Goal: Information Seeking & Learning: Learn about a topic

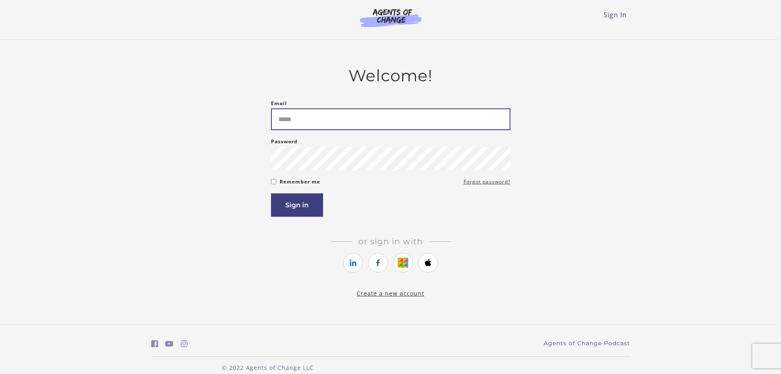
click at [385, 124] on input "Email" at bounding box center [391, 119] width 240 height 22
type input "**********"
click at [271, 193] on button "Sign in" at bounding box center [297, 204] width 52 height 23
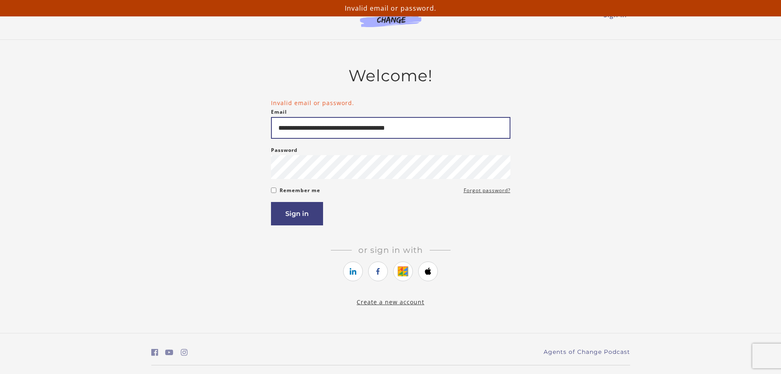
drag, startPoint x: 443, startPoint y: 126, endPoint x: 389, endPoint y: 132, distance: 53.6
click at [389, 132] on input "**********" at bounding box center [391, 128] width 240 height 22
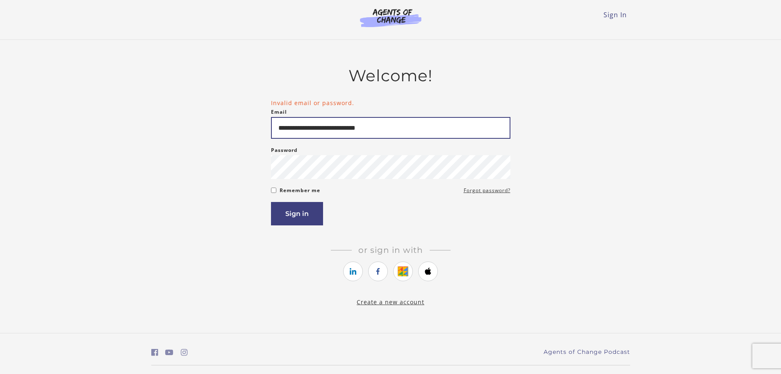
type input "**********"
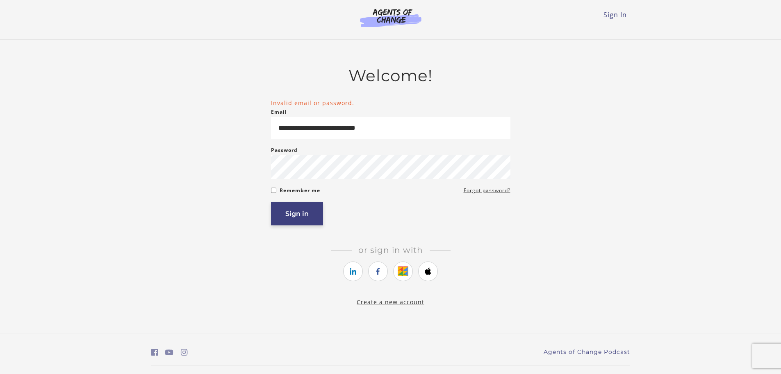
click at [291, 209] on button "Sign in" at bounding box center [297, 213] width 52 height 23
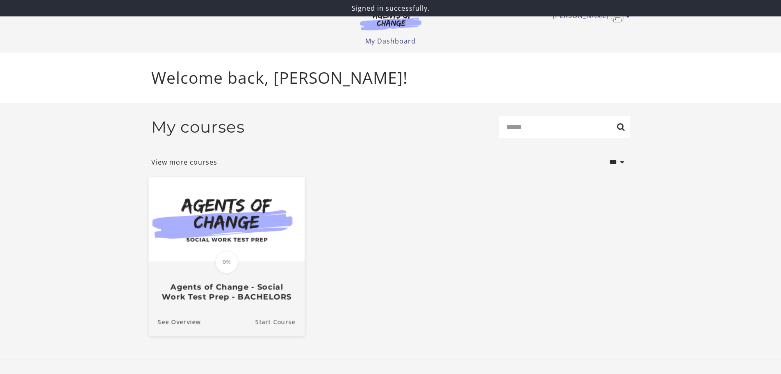
click at [274, 321] on link "Start Course" at bounding box center [279, 321] width 49 height 27
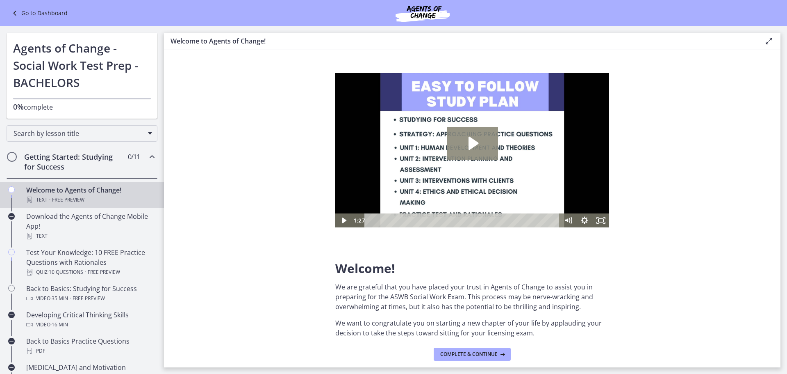
click at [468, 146] on icon "Play Video: c1o6hcmjueu5qasqsu00.mp4" at bounding box center [472, 143] width 51 height 33
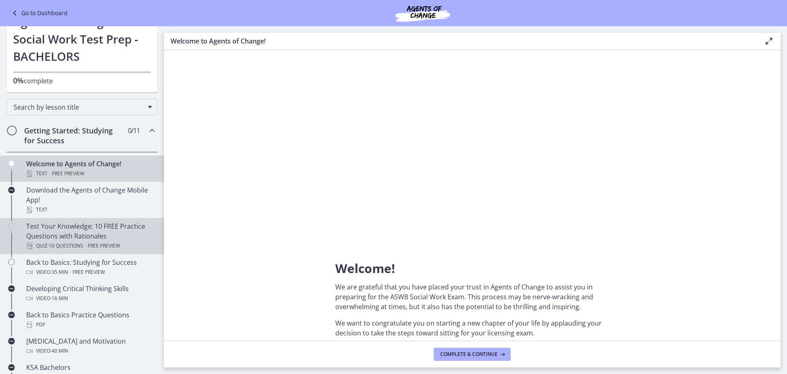
scroll to position [41, 0]
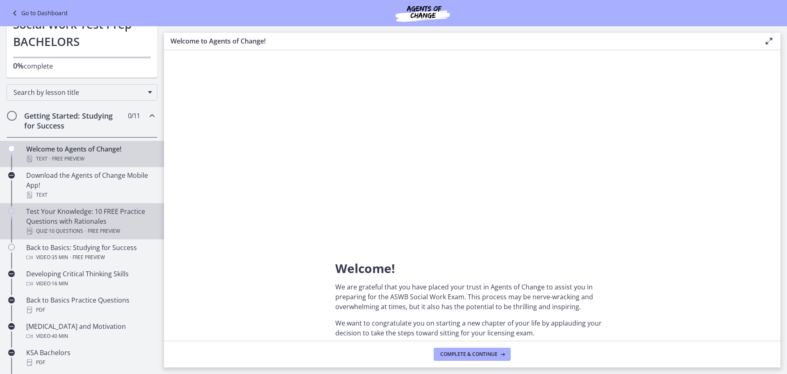
click at [124, 209] on div "Test Your Knowledge: 10 FREE Practice Questions with Rationales Quiz · 10 Quest…" at bounding box center [90, 221] width 128 height 30
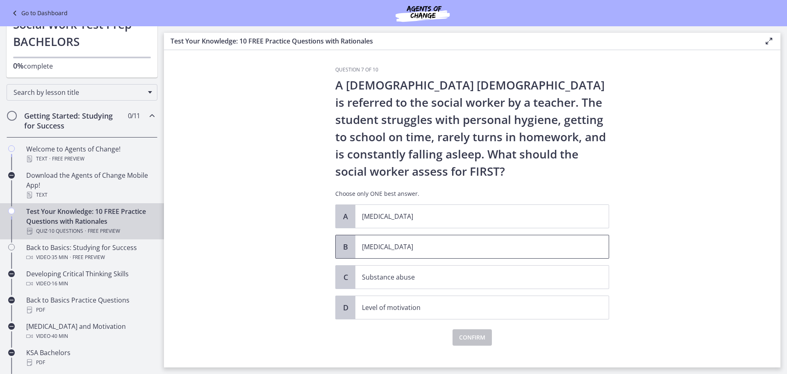
click at [485, 251] on p "Child neglect" at bounding box center [474, 247] width 224 height 10
click at [482, 335] on span "Confirm" at bounding box center [472, 337] width 26 height 10
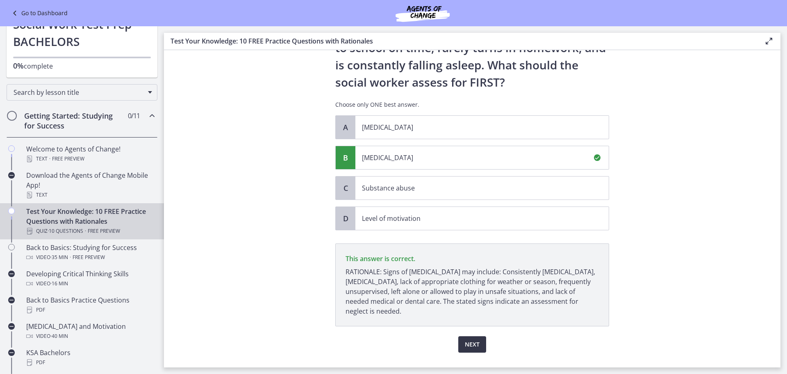
scroll to position [107, 0]
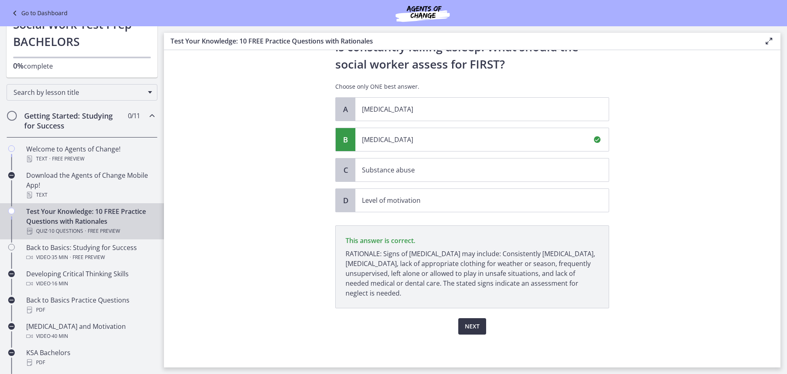
click at [476, 324] on span "Next" at bounding box center [472, 326] width 15 height 10
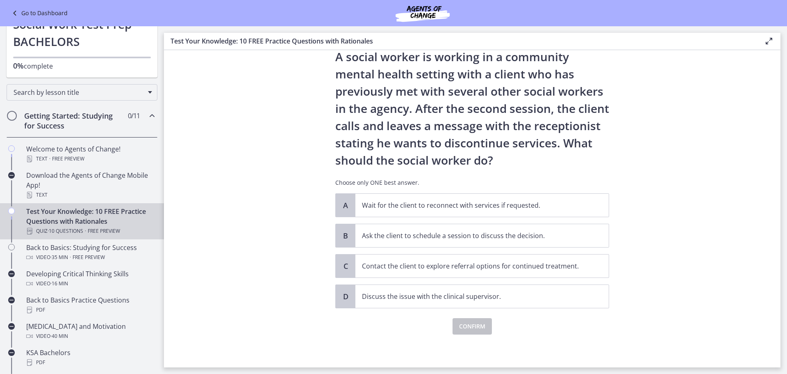
scroll to position [0, 0]
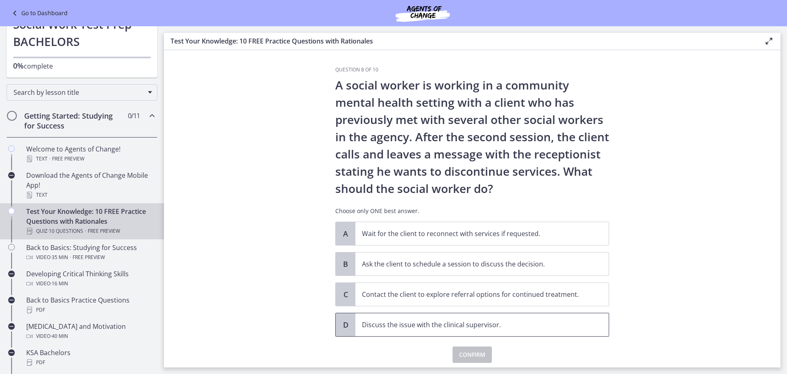
click at [497, 325] on p "Discuss the issue with the clinical supervisor." at bounding box center [474, 324] width 224 height 10
click at [486, 352] on button "Confirm" at bounding box center [472, 354] width 39 height 16
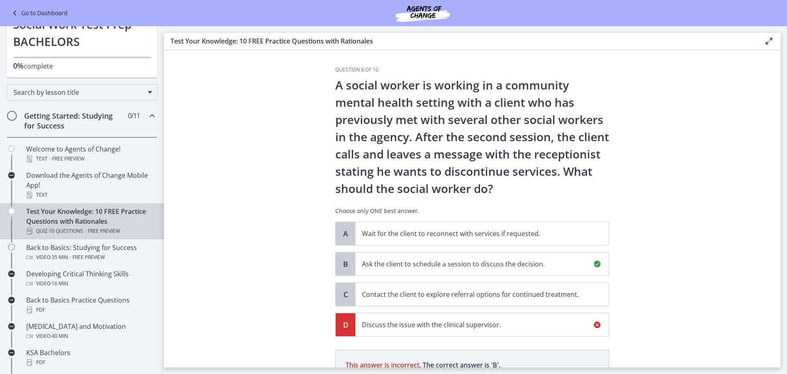
scroll to position [124, 0]
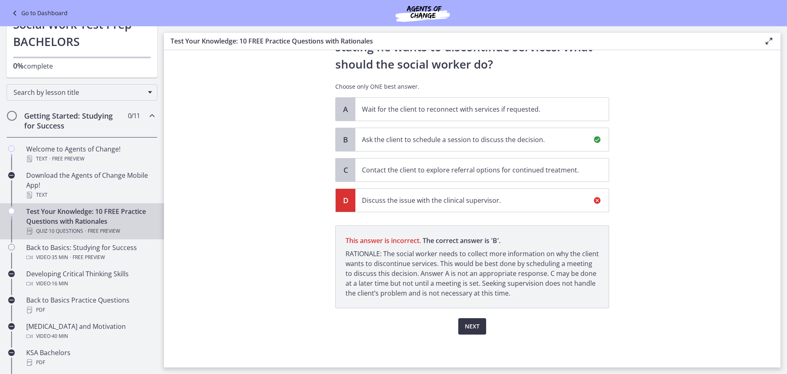
click at [474, 327] on span "Next" at bounding box center [472, 326] width 15 height 10
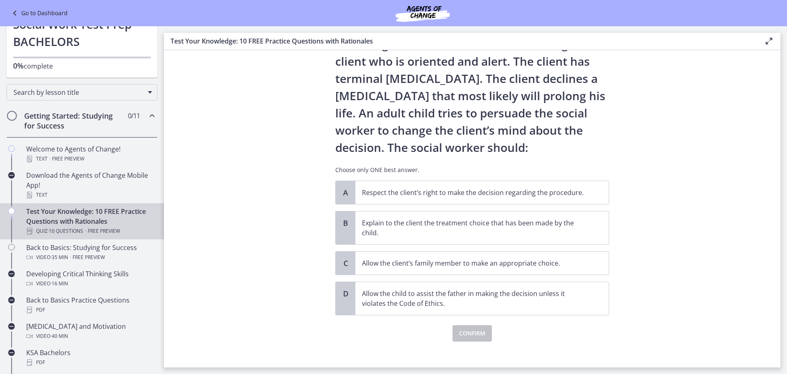
scroll to position [0, 0]
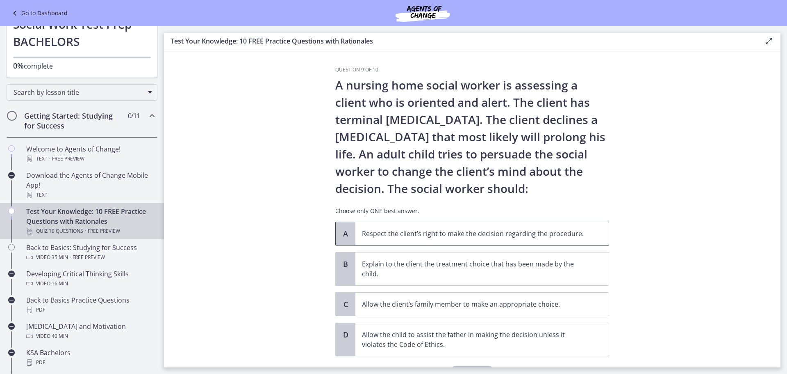
click at [531, 230] on p "Respect the client’s right to make the decision regarding the procedure." at bounding box center [474, 233] width 224 height 10
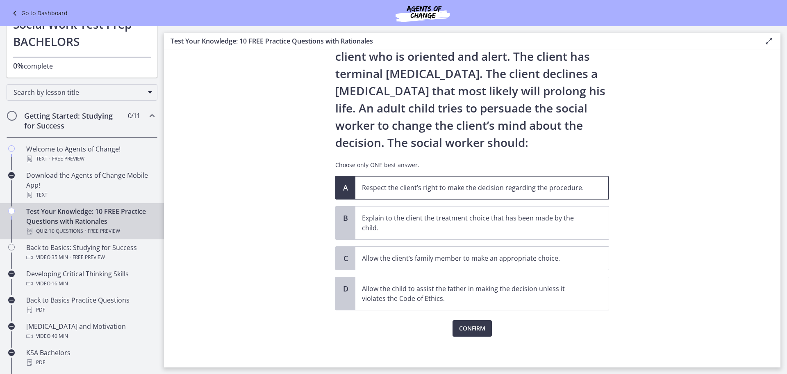
scroll to position [48, 0]
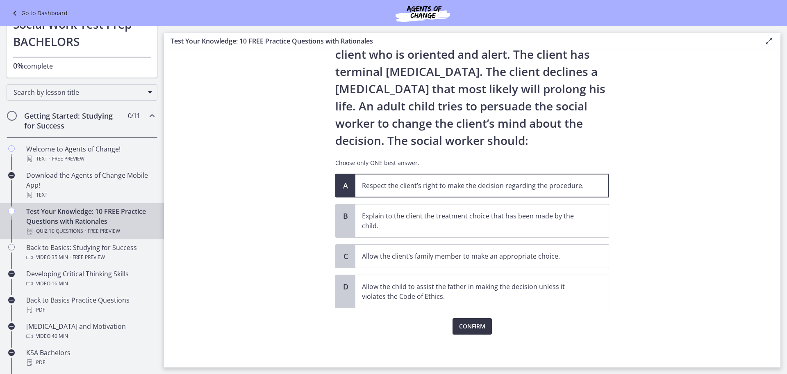
click at [484, 328] on button "Confirm" at bounding box center [472, 326] width 39 height 16
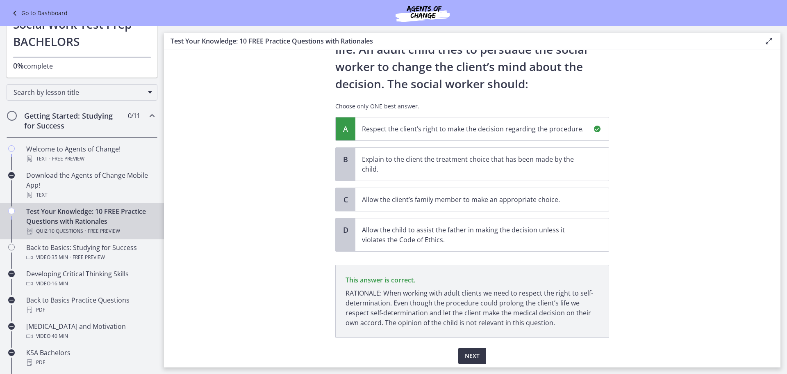
scroll to position [134, 0]
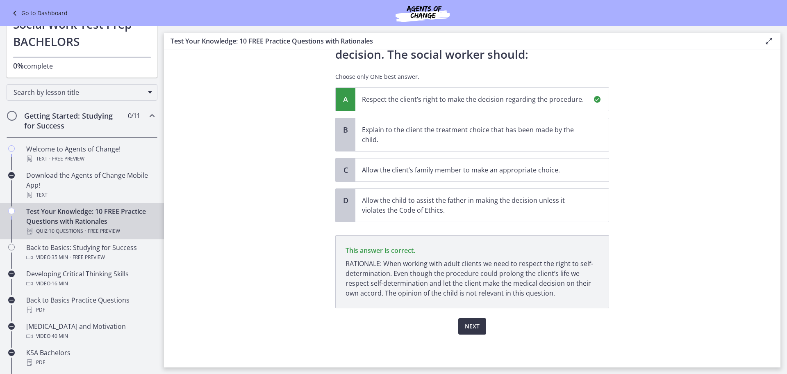
click at [473, 322] on span "Next" at bounding box center [472, 326] width 15 height 10
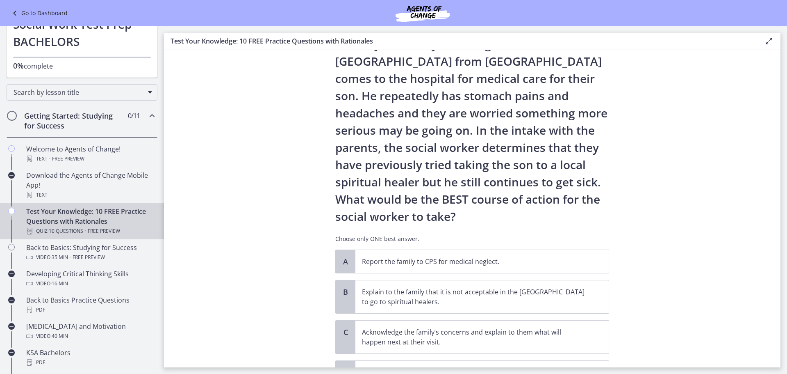
scroll to position [82, 0]
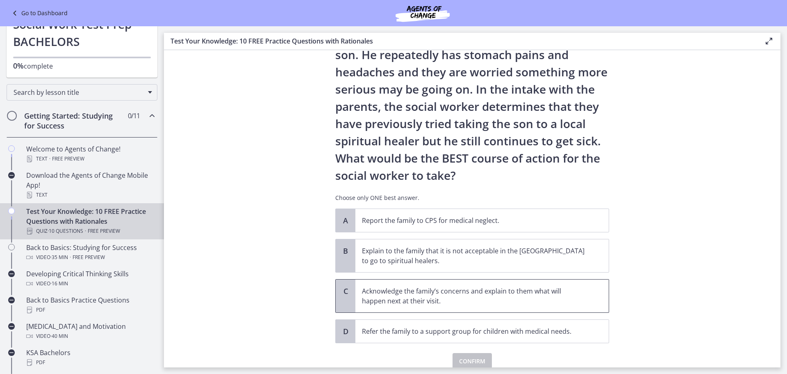
click at [432, 298] on p "Acknowledge the family’s concerns and explain to them what will happen next at …" at bounding box center [474, 296] width 224 height 20
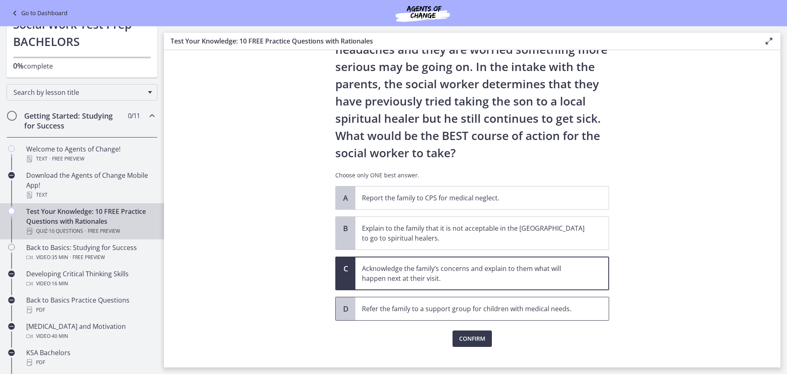
scroll to position [117, 0]
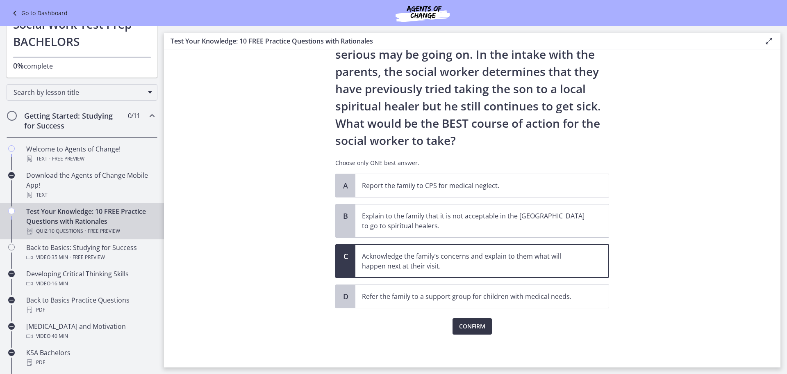
click at [469, 321] on button "Confirm" at bounding box center [472, 326] width 39 height 16
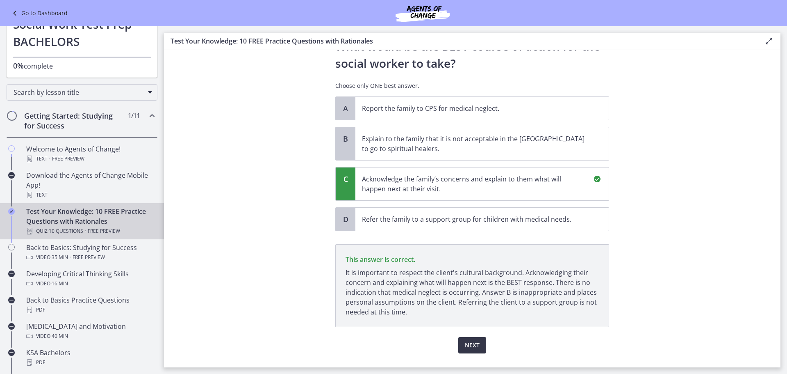
scroll to position [213, 0]
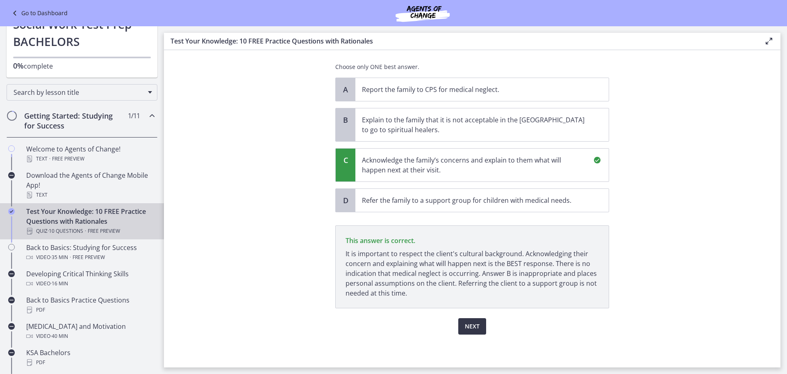
click at [459, 326] on button "Next" at bounding box center [473, 326] width 28 height 16
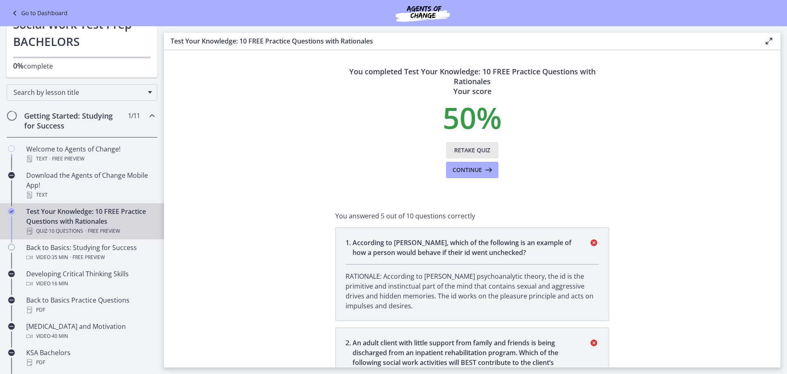
click at [484, 150] on span "Retake Quiz" at bounding box center [472, 150] width 36 height 10
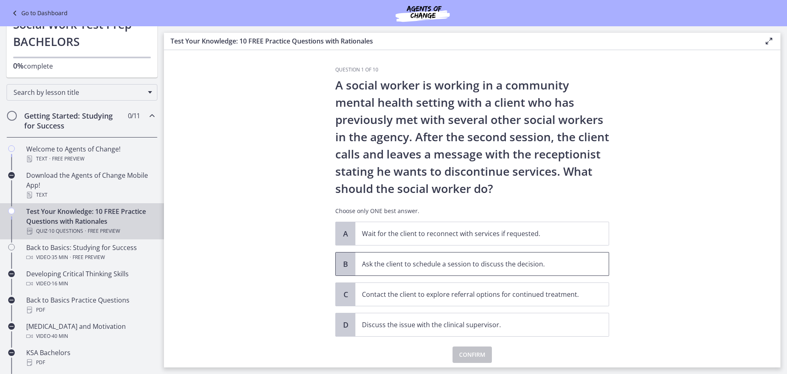
click at [508, 271] on span "Ask the client to schedule a session to discuss the decision." at bounding box center [482, 263] width 253 height 23
click at [465, 351] on span "Confirm" at bounding box center [472, 354] width 26 height 10
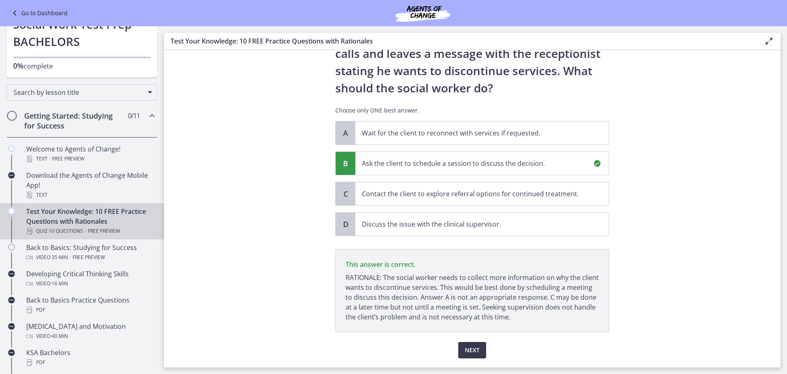
scroll to position [124, 0]
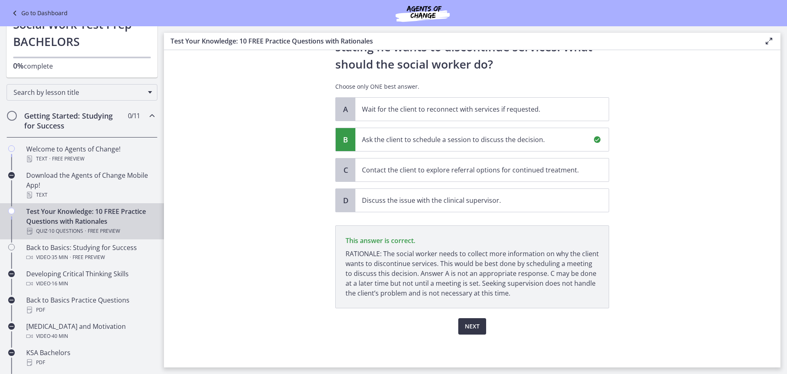
click at [482, 319] on button "Next" at bounding box center [473, 326] width 28 height 16
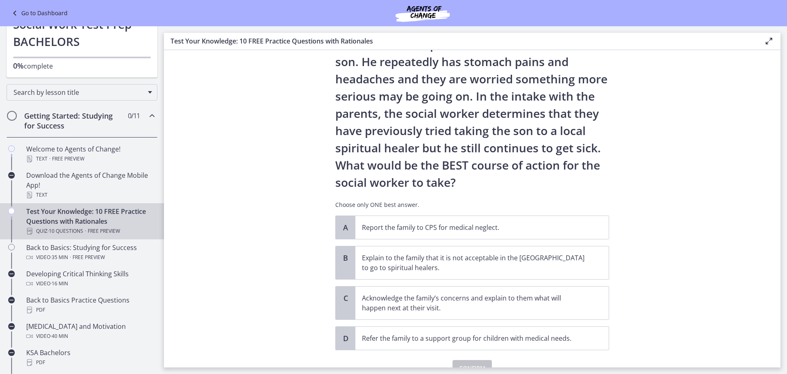
scroll to position [82, 0]
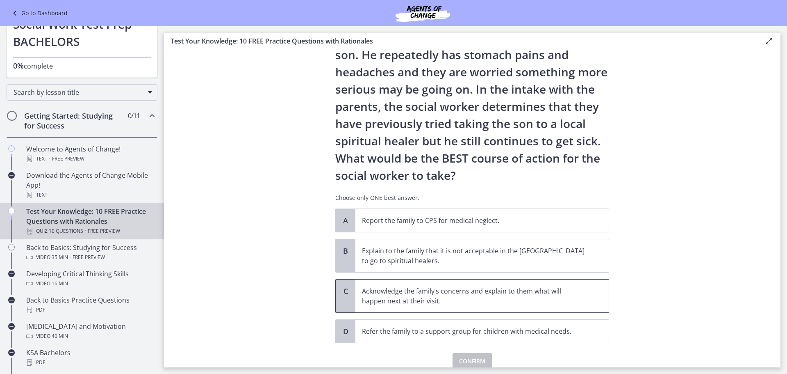
click at [430, 294] on p "Acknowledge the family’s concerns and explain to them what will happen next at …" at bounding box center [474, 296] width 224 height 20
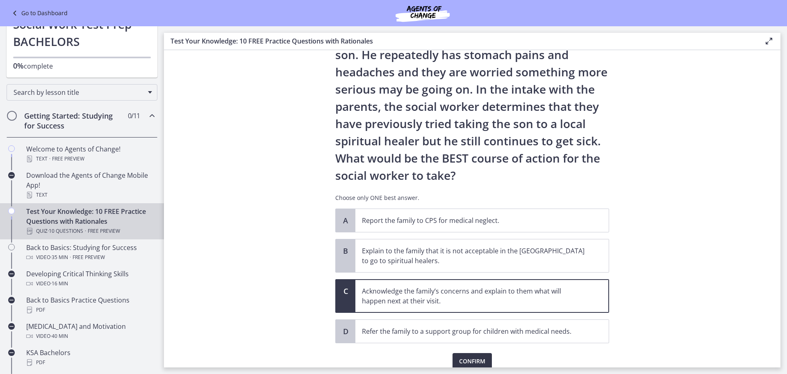
click at [461, 363] on span "Confirm" at bounding box center [472, 361] width 26 height 10
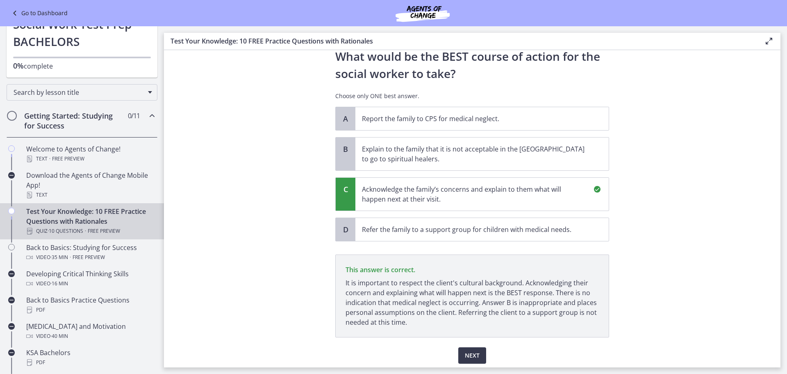
scroll to position [213, 0]
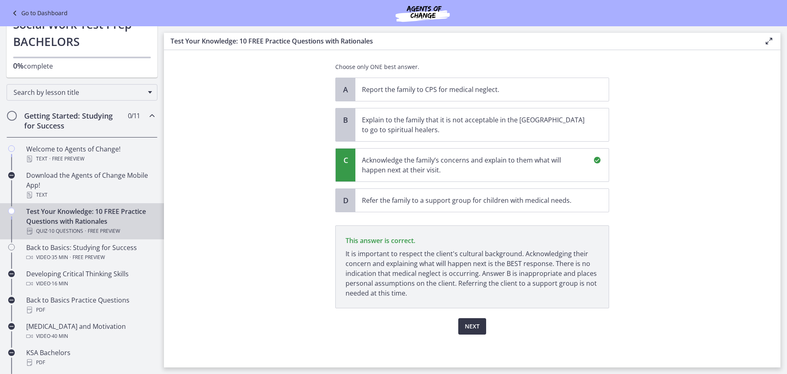
click at [481, 325] on button "Next" at bounding box center [473, 326] width 28 height 16
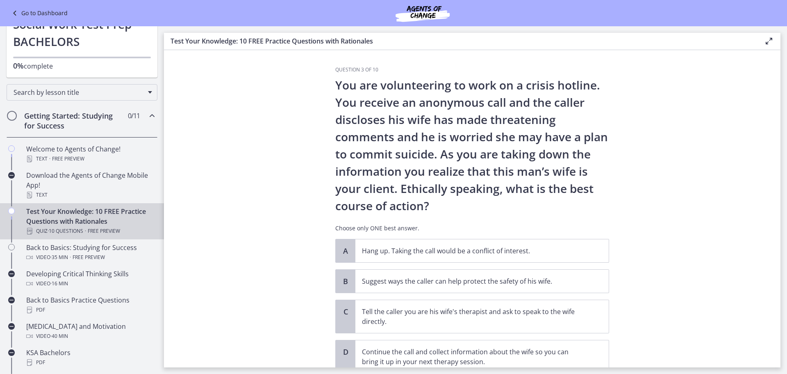
scroll to position [41, 0]
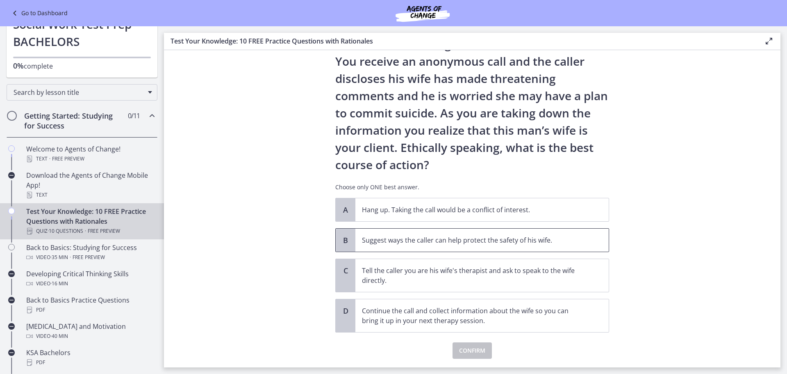
click at [505, 246] on span "Suggest ways the caller can help protect the safety of his wife." at bounding box center [482, 239] width 253 height 23
click at [476, 350] on span "Confirm" at bounding box center [472, 350] width 26 height 10
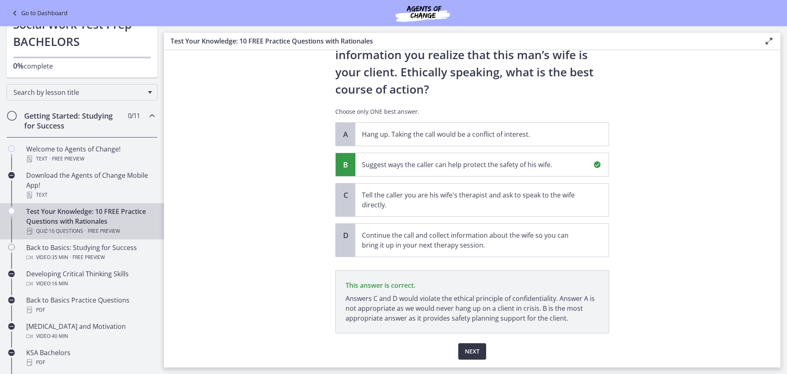
scroll to position [141, 0]
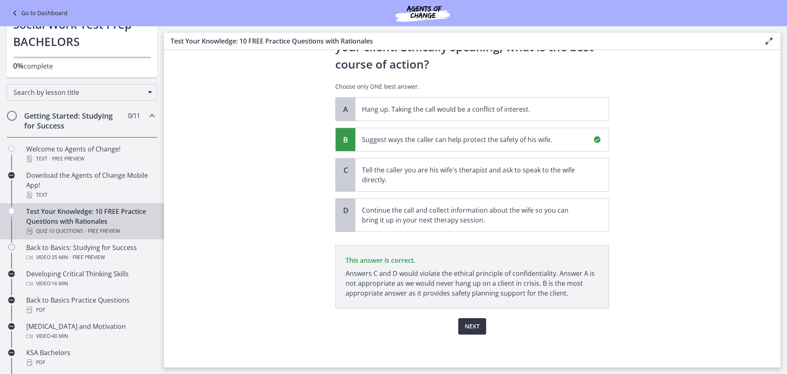
click at [465, 330] on span "Next" at bounding box center [472, 326] width 15 height 10
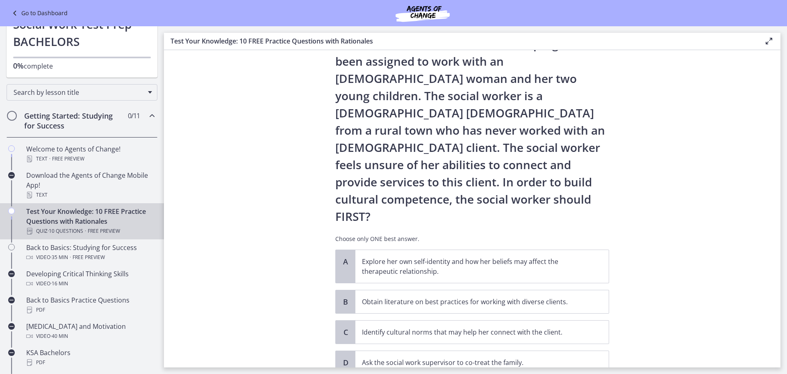
scroll to position [73, 0]
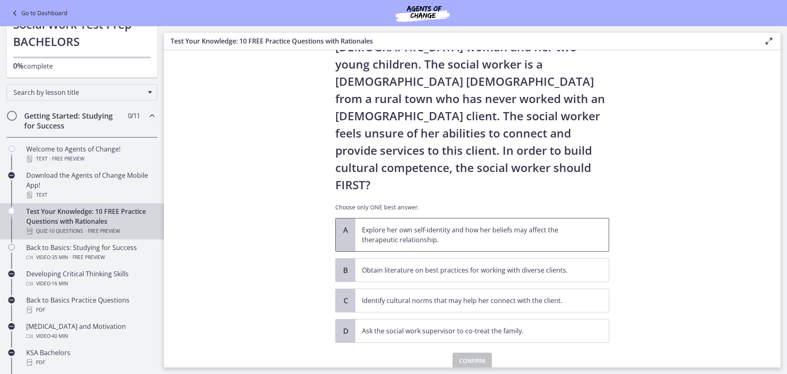
click at [538, 225] on p "Explore her own self-identity and how her beliefs may affect the therapeutic re…" at bounding box center [474, 235] width 224 height 20
click at [486, 352] on button "Confirm" at bounding box center [472, 360] width 39 height 16
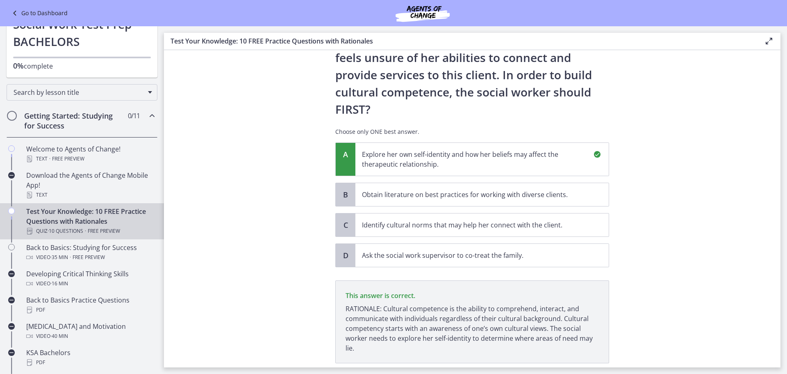
scroll to position [169, 0]
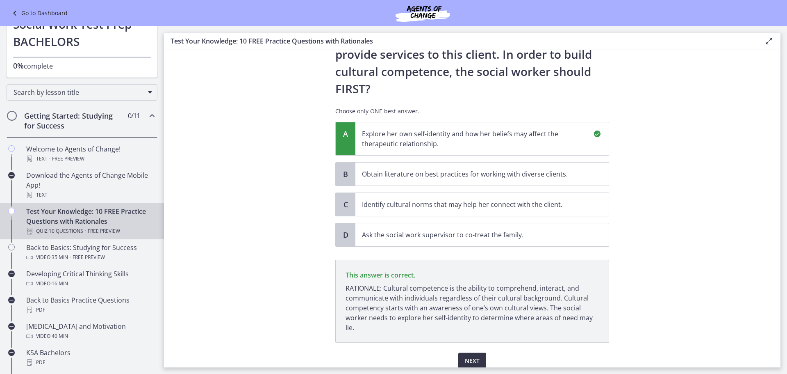
click at [472, 356] on span "Next" at bounding box center [472, 361] width 15 height 10
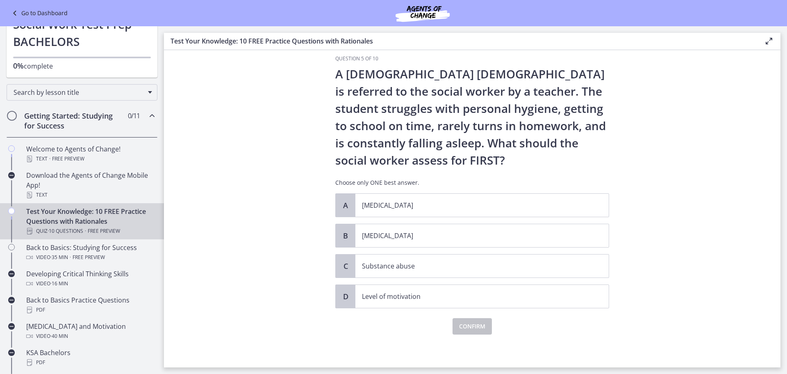
scroll to position [0, 0]
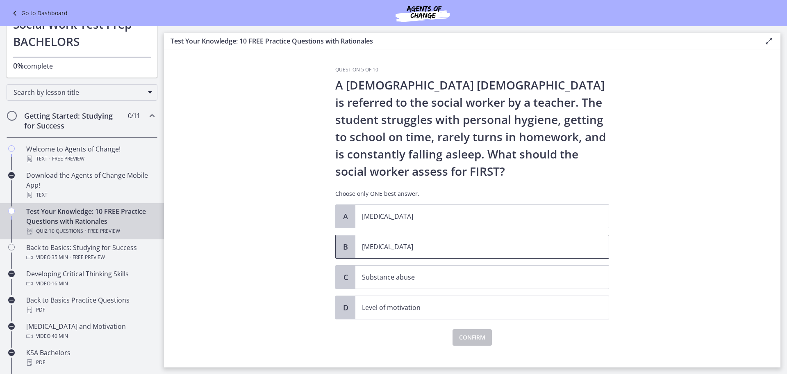
click at [509, 248] on p "Child neglect" at bounding box center [474, 247] width 224 height 10
click at [491, 337] on div "Confirm" at bounding box center [472, 332] width 274 height 26
click at [480, 337] on span "Confirm" at bounding box center [472, 337] width 26 height 10
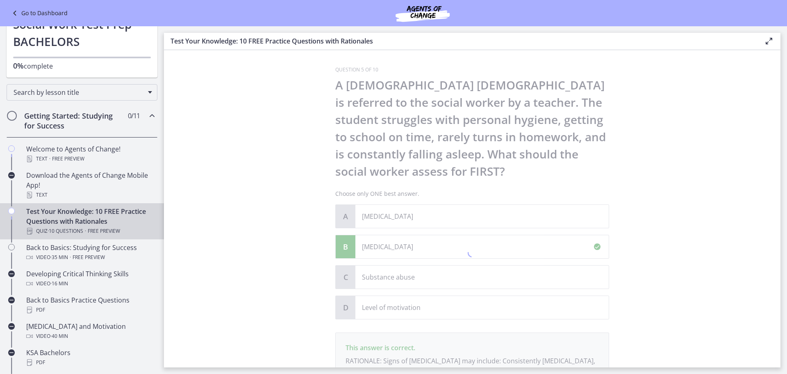
scroll to position [107, 0]
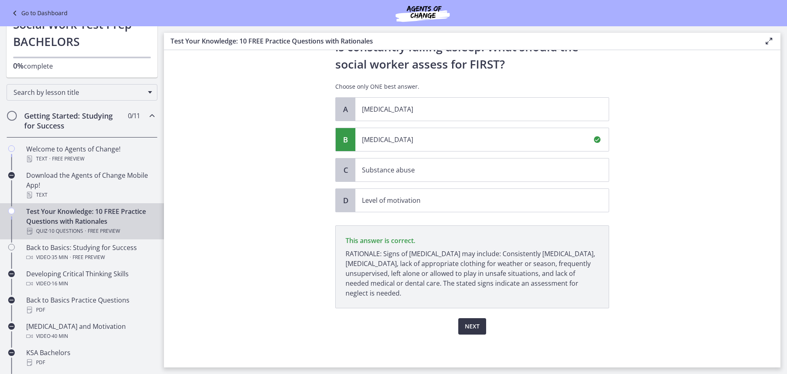
click at [479, 326] on button "Next" at bounding box center [473, 326] width 28 height 16
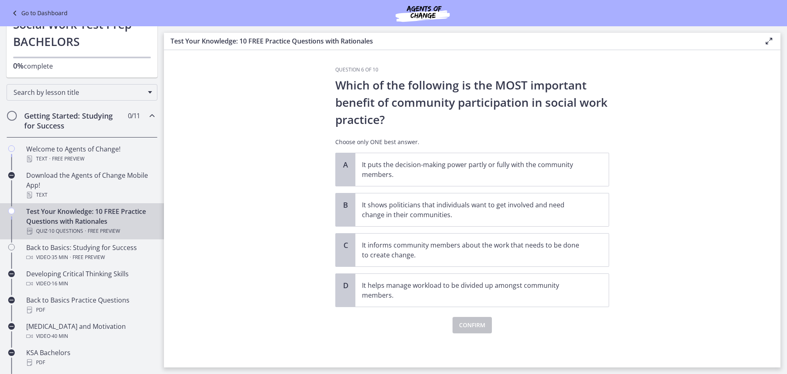
scroll to position [0, 0]
click at [501, 258] on p "It informs community members about the work that needs to be done to create cha…" at bounding box center [474, 250] width 224 height 20
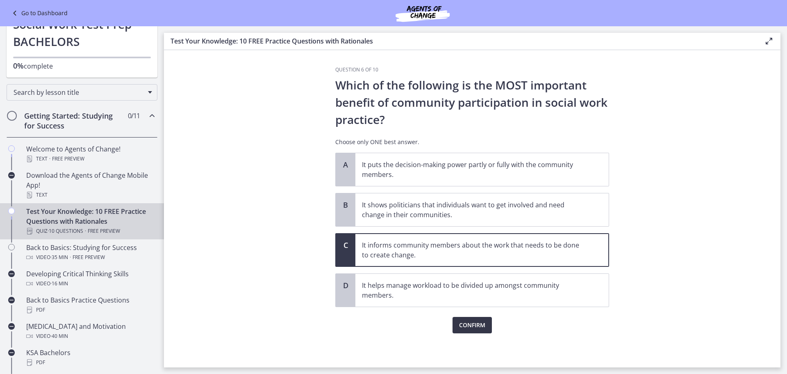
click at [477, 319] on button "Confirm" at bounding box center [472, 325] width 39 height 16
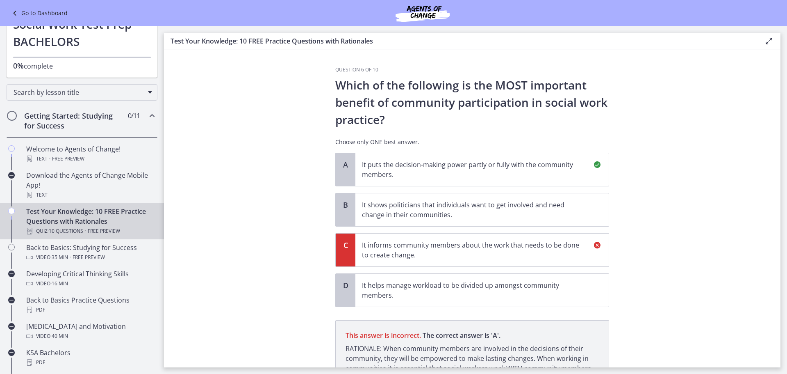
scroll to position [85, 0]
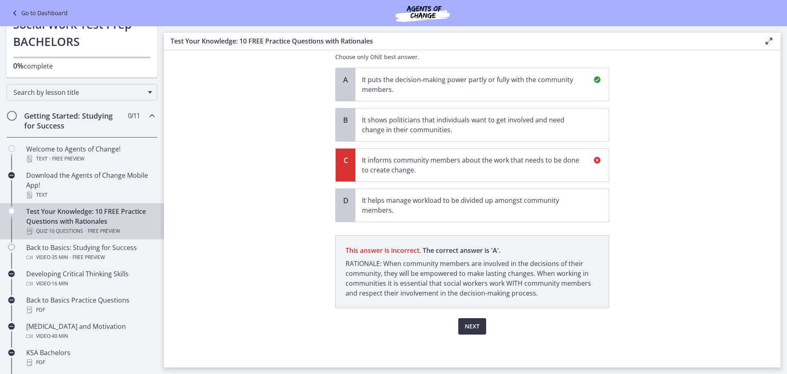
click at [473, 323] on span "Next" at bounding box center [472, 326] width 15 height 10
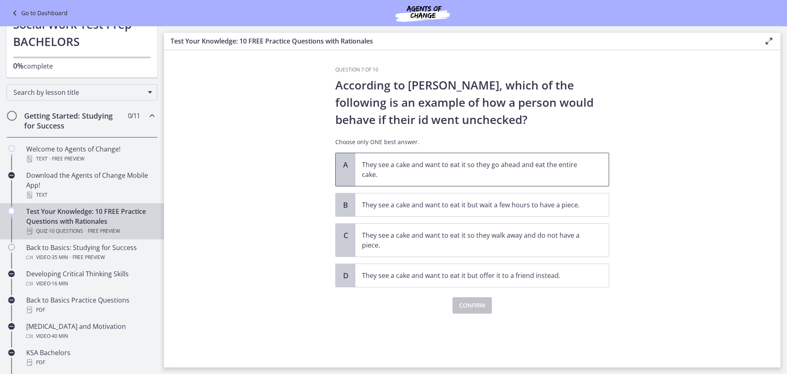
click at [556, 167] on p "They see a cake and want to eat it so they go ahead and eat the entire cake." at bounding box center [474, 170] width 224 height 20
click at [477, 297] on div "Confirm" at bounding box center [472, 300] width 274 height 26
click at [477, 299] on button "Confirm" at bounding box center [472, 305] width 39 height 16
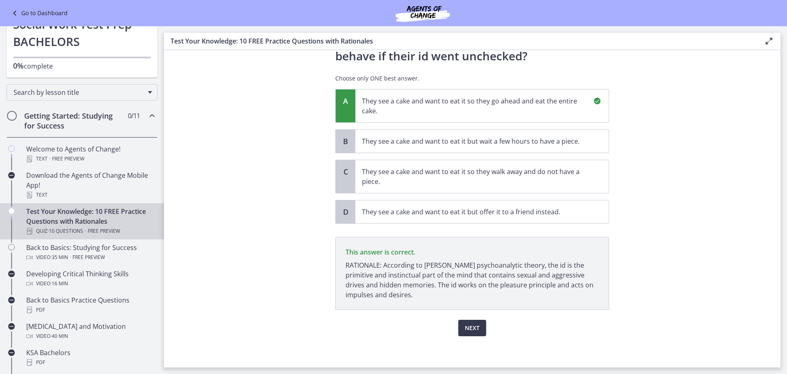
scroll to position [65, 0]
click at [476, 322] on span "Next" at bounding box center [472, 326] width 15 height 10
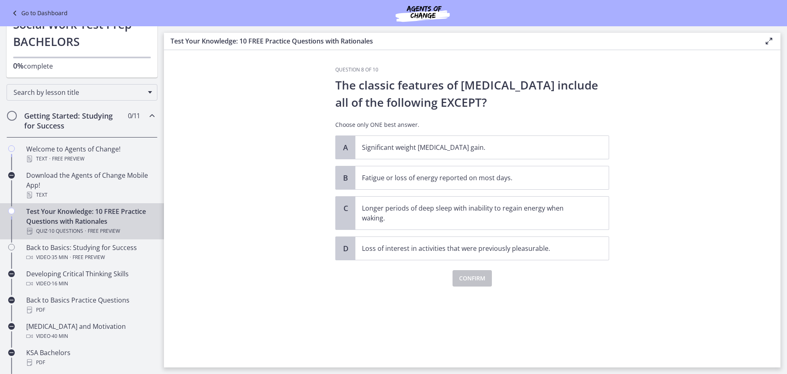
scroll to position [0, 0]
click at [565, 224] on span "Longer periods of deep sleep with inability to regain energy when waking." at bounding box center [482, 212] width 253 height 33
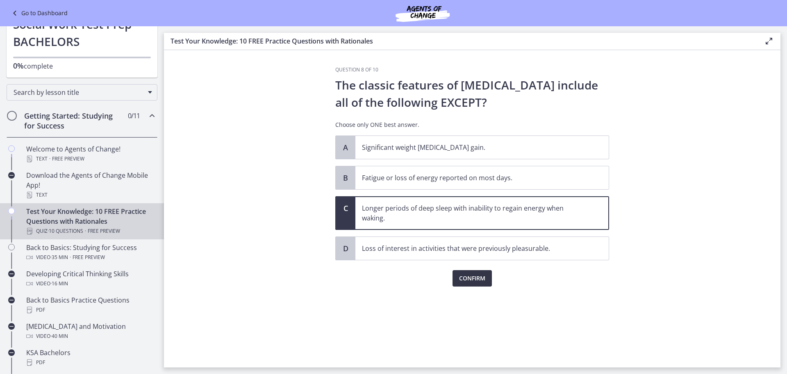
click at [484, 275] on span "Confirm" at bounding box center [472, 278] width 26 height 10
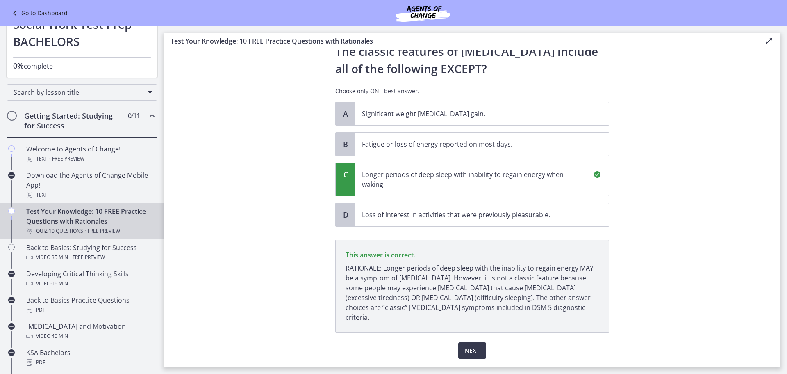
scroll to position [48, 0]
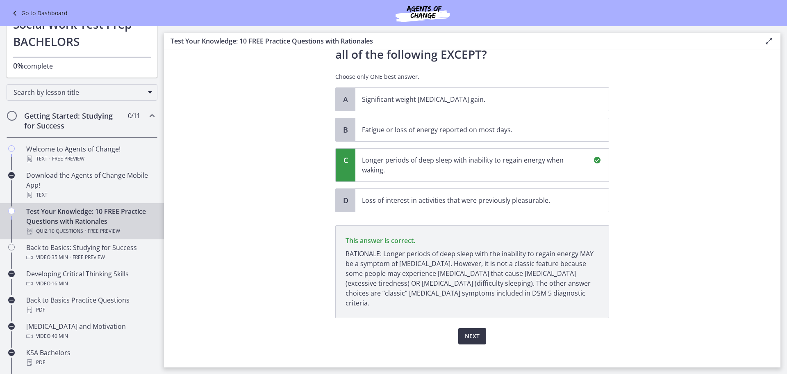
click at [482, 328] on button "Next" at bounding box center [473, 336] width 28 height 16
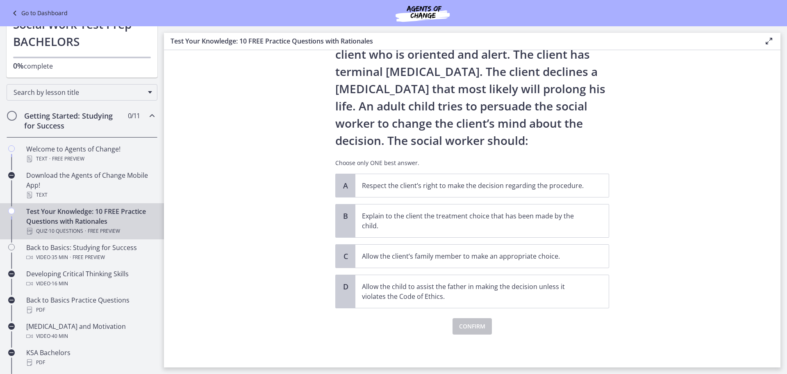
scroll to position [0, 0]
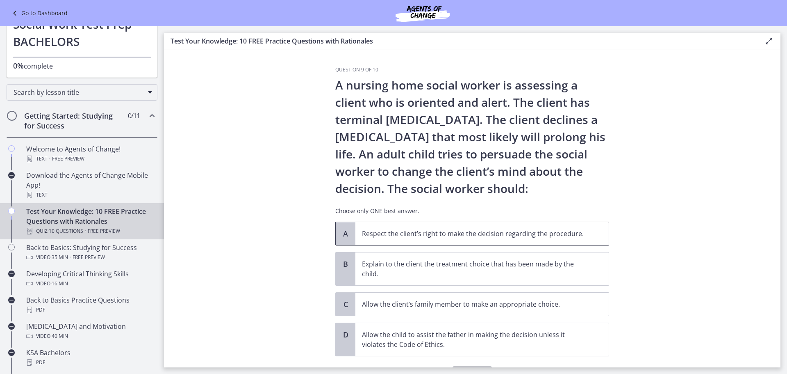
click at [518, 241] on span "Respect the client’s right to make the decision regarding the procedure." at bounding box center [482, 233] width 253 height 23
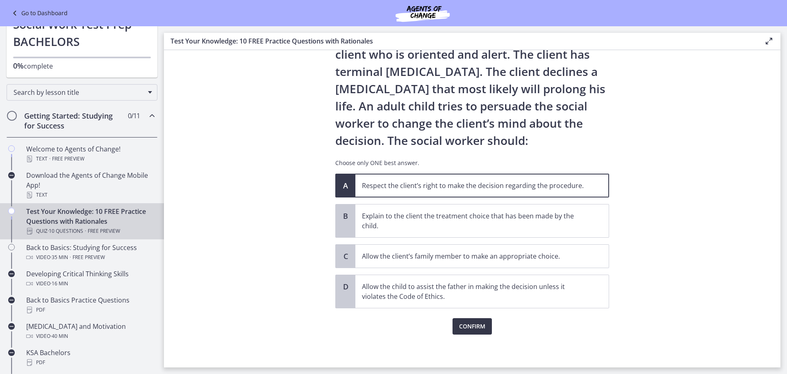
click at [480, 321] on span "Confirm" at bounding box center [472, 326] width 26 height 10
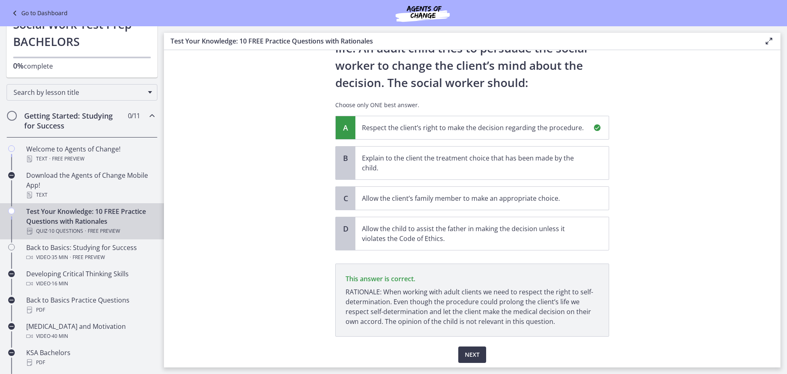
scroll to position [134, 0]
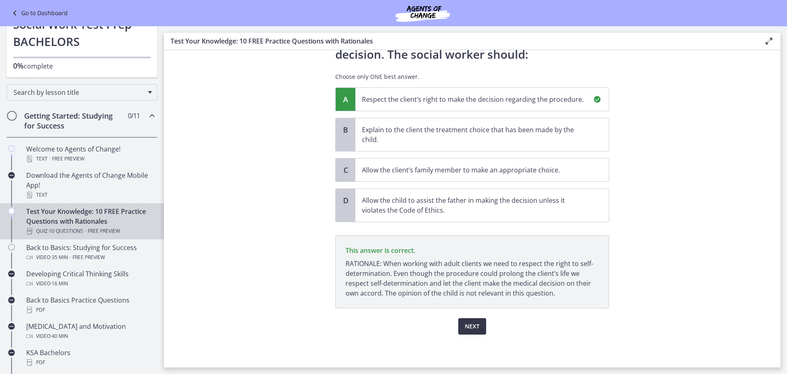
click at [474, 323] on span "Next" at bounding box center [472, 326] width 15 height 10
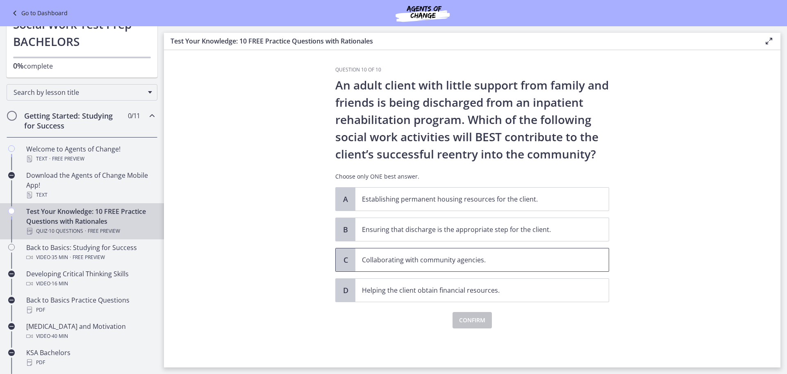
click at [492, 263] on p "Collaborating with community agencies." at bounding box center [474, 260] width 224 height 10
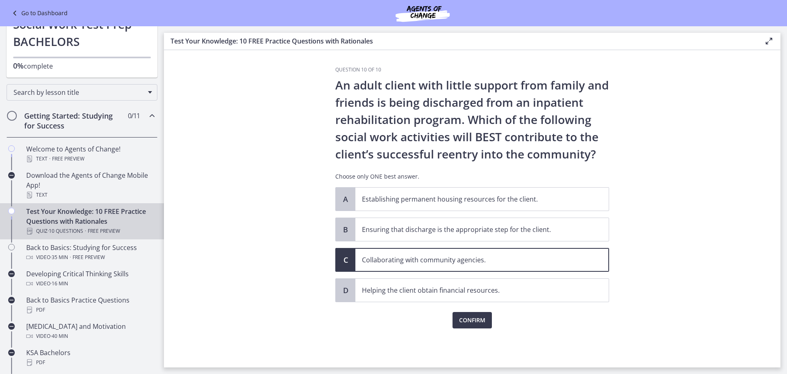
click at [478, 311] on div "Confirm" at bounding box center [472, 315] width 274 height 26
click at [478, 317] on span "Confirm" at bounding box center [472, 320] width 26 height 10
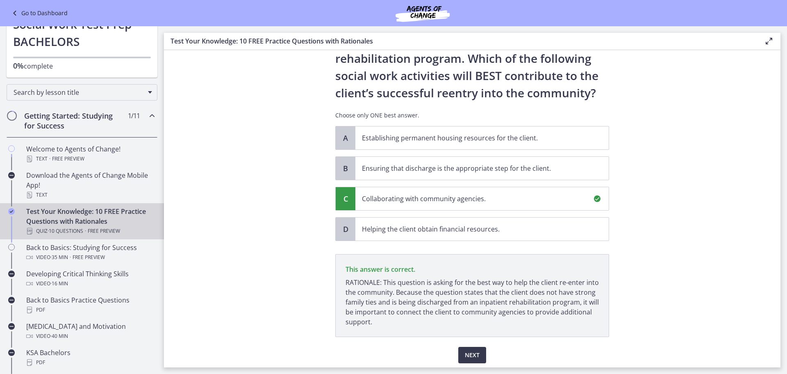
scroll to position [90, 0]
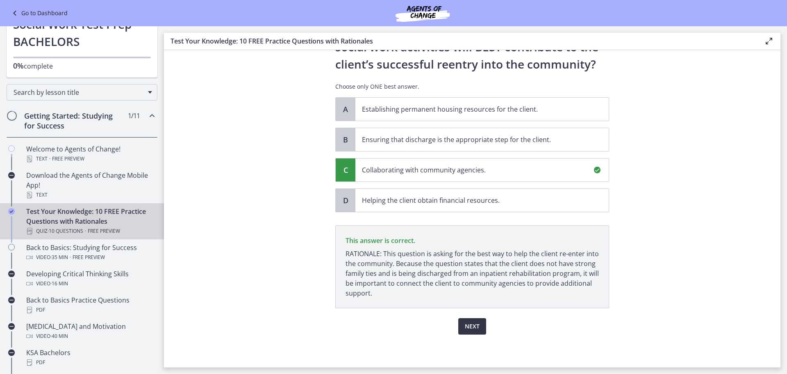
click at [465, 327] on span "Next" at bounding box center [472, 326] width 15 height 10
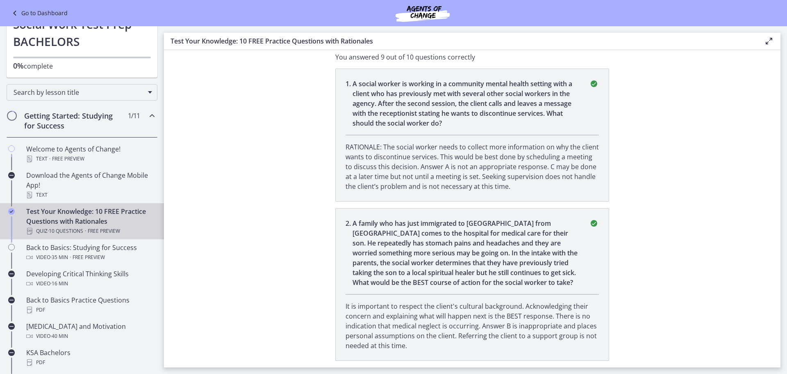
scroll to position [0, 0]
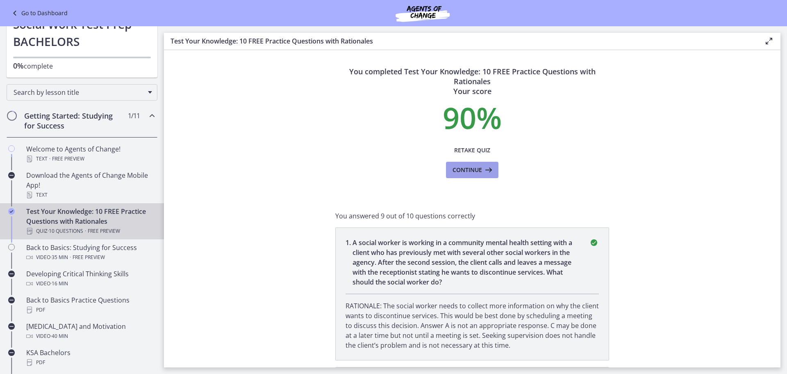
click at [487, 174] on icon at bounding box center [487, 170] width 11 height 10
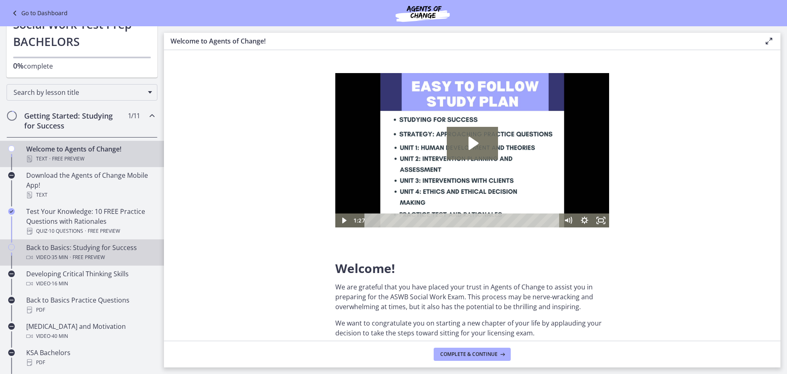
click at [75, 256] on span "Free preview" at bounding box center [89, 257] width 32 height 10
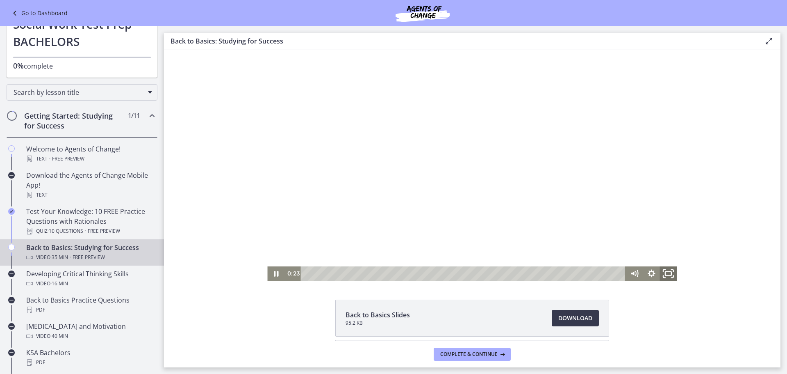
click at [665, 276] on icon "Fullscreen" at bounding box center [669, 273] width 21 height 17
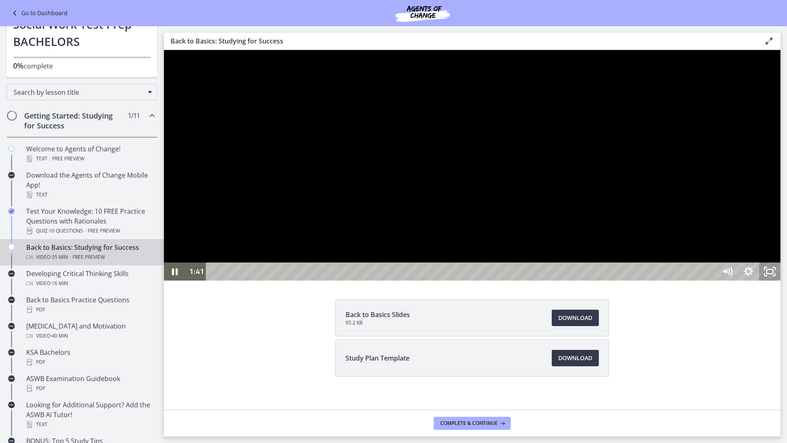
click at [781, 281] on icon "Unfullscreen" at bounding box center [770, 271] width 21 height 18
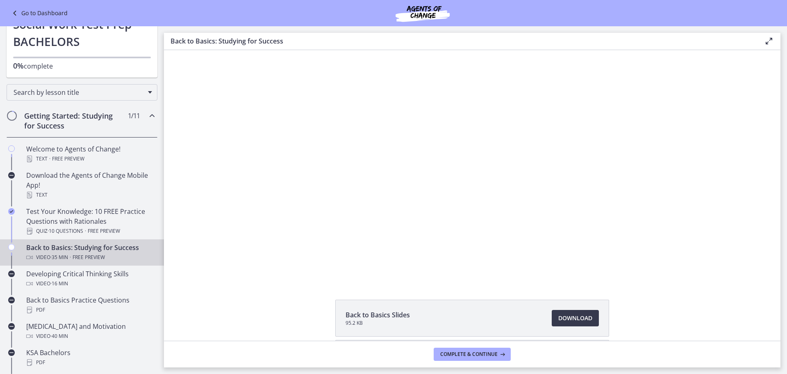
click at [418, 145] on div at bounding box center [472, 165] width 410 height 230
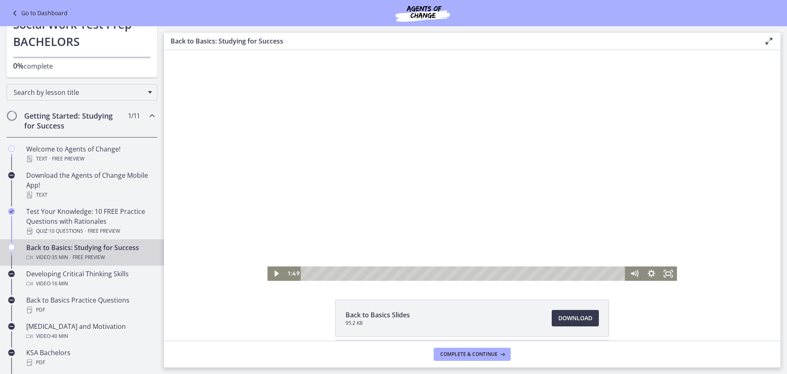
click at [543, 189] on div at bounding box center [472, 165] width 410 height 230
click at [668, 275] on rect "Fullscreen" at bounding box center [668, 272] width 5 height 3
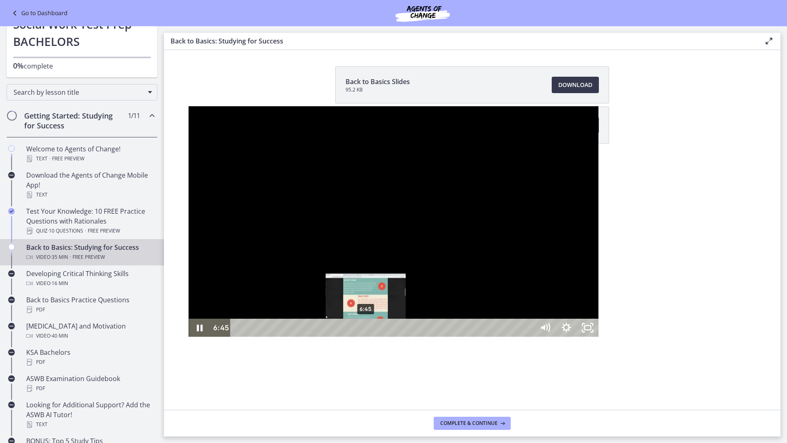
click at [238, 337] on div "6:45" at bounding box center [383, 328] width 291 height 18
click at [238, 337] on div "6:16" at bounding box center [383, 328] width 291 height 18
click at [238, 337] on div "6:01" at bounding box center [383, 328] width 291 height 18
click at [238, 337] on div "6:20" at bounding box center [383, 328] width 291 height 18
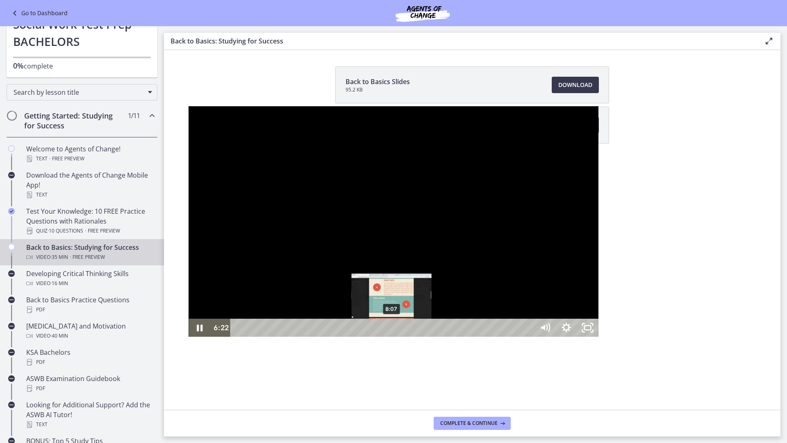
click at [238, 337] on div "8:07" at bounding box center [383, 328] width 291 height 18
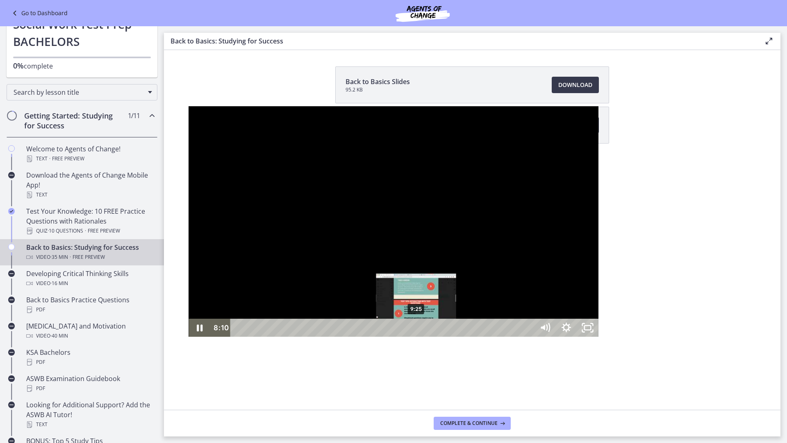
click at [238, 337] on div "9:25" at bounding box center [383, 328] width 291 height 18
click at [241, 337] on div "10:07" at bounding box center [383, 328] width 291 height 18
click at [238, 337] on div "9:41" at bounding box center [383, 328] width 291 height 18
click at [244, 337] on div "10:12" at bounding box center [383, 328] width 291 height 18
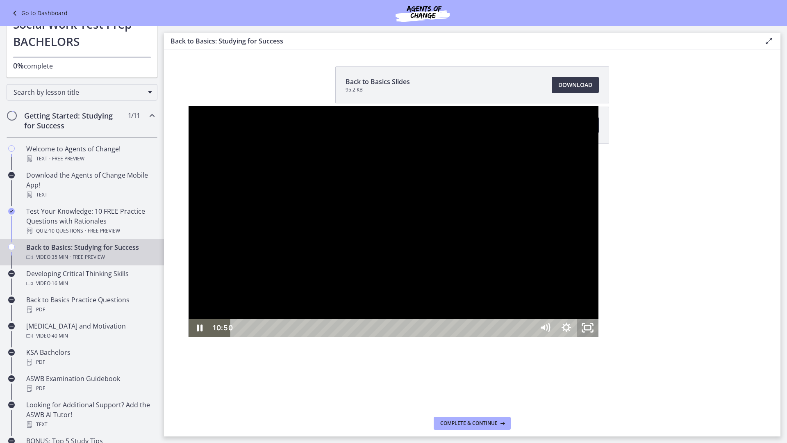
click at [591, 330] on rect "Unfullscreen" at bounding box center [588, 328] width 7 height 4
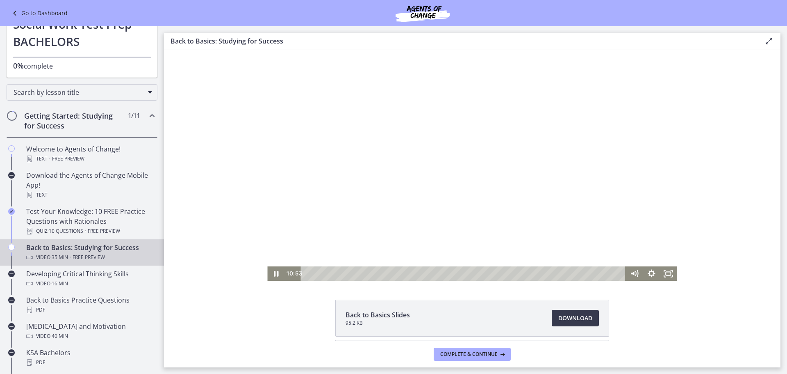
click at [484, 193] on div at bounding box center [472, 165] width 410 height 230
click at [666, 276] on icon "Fullscreen" at bounding box center [668, 273] width 17 height 14
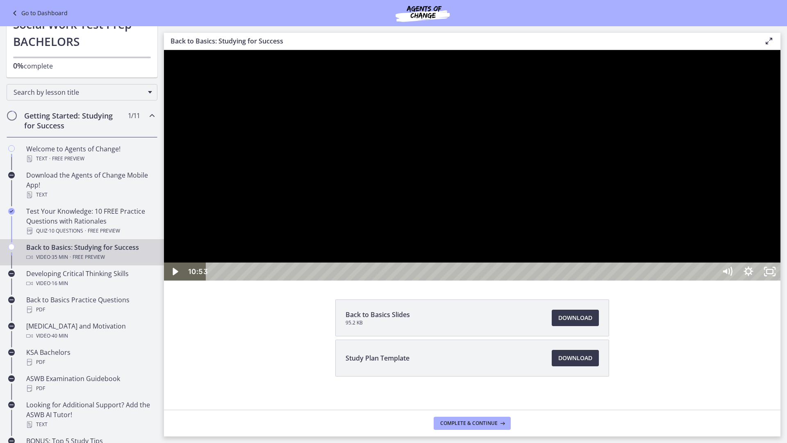
click at [639, 154] on div at bounding box center [472, 165] width 617 height 230
click at [431, 281] on div "11:26" at bounding box center [462, 271] width 497 height 18
click at [534, 281] on div at bounding box center [472, 165] width 617 height 230
click at [682, 281] on div at bounding box center [472, 165] width 617 height 230
click at [589, 281] on div at bounding box center [472, 165] width 617 height 230
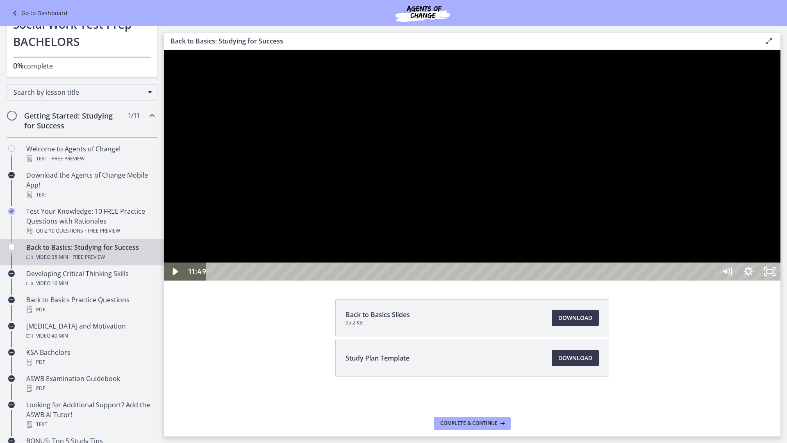
click at [554, 266] on div at bounding box center [472, 165] width 617 height 230
click at [547, 281] on div at bounding box center [472, 165] width 617 height 230
click at [543, 281] on div at bounding box center [472, 165] width 617 height 230
click at [643, 281] on div at bounding box center [472, 165] width 617 height 230
